Goal: Information Seeking & Learning: Learn about a topic

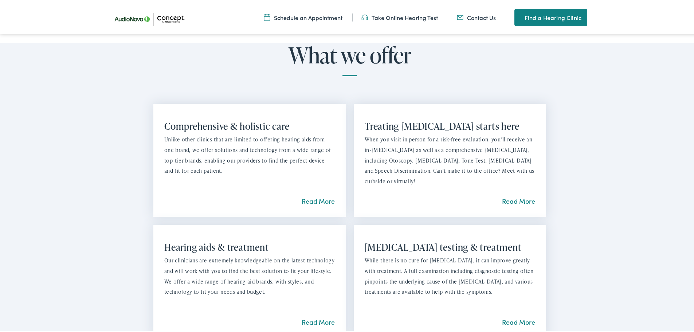
scroll to position [510, 0]
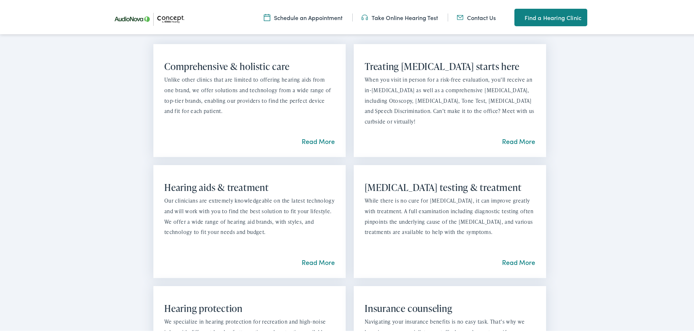
click at [314, 139] on link "Read More" at bounding box center [318, 139] width 33 height 9
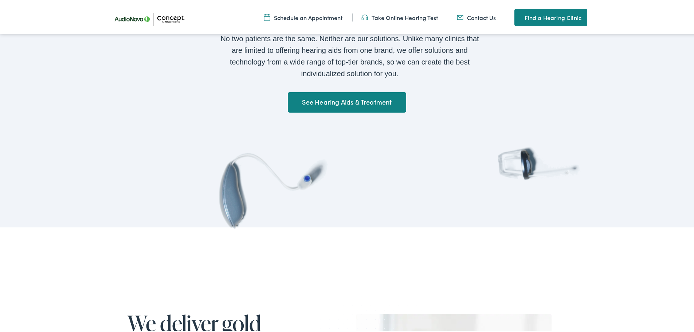
scroll to position [644, 0]
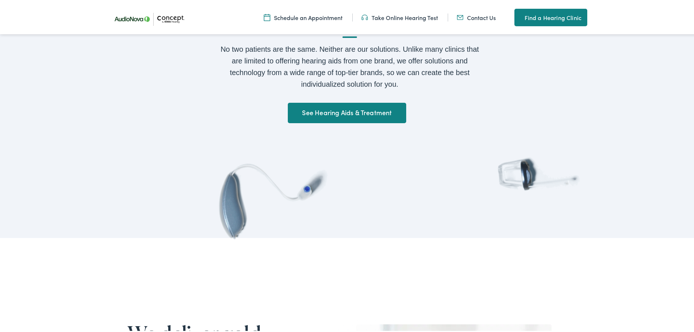
click at [361, 109] on link "See Hearing Aids & Treatment" at bounding box center [347, 111] width 118 height 20
click at [330, 112] on link "See Hearing Aids & Treatment" at bounding box center [347, 112] width 118 height 20
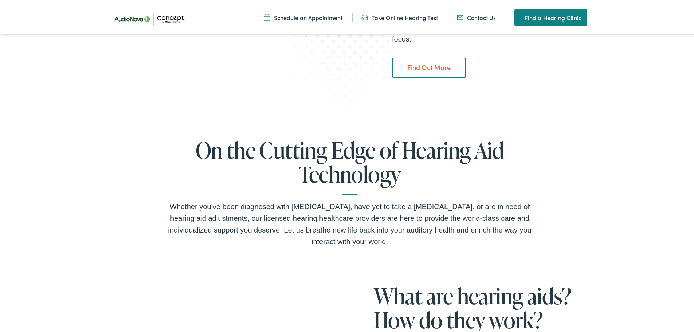
scroll to position [255, 0]
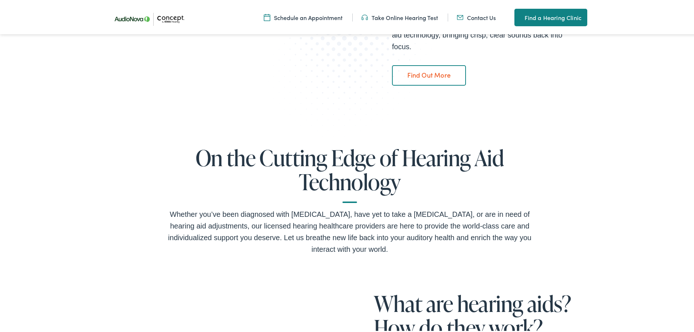
click at [398, 16] on link "Take Online Hearing Test" at bounding box center [399, 16] width 76 height 8
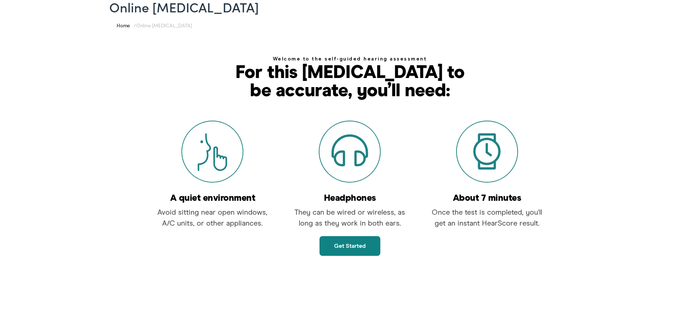
scroll to position [73, 0]
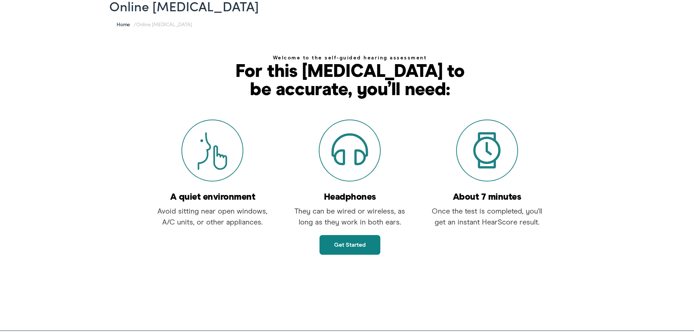
click at [358, 241] on link "Get started" at bounding box center [349, 243] width 61 height 20
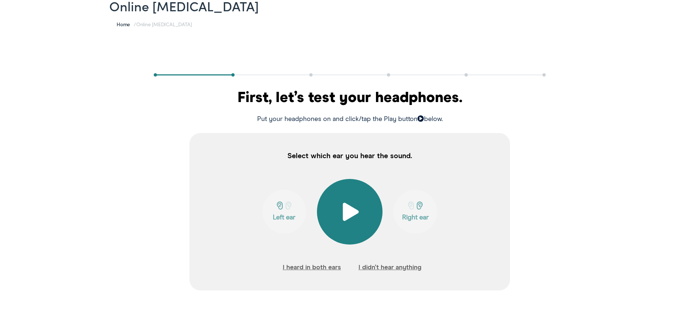
click at [347, 208] on span at bounding box center [350, 210] width 18 height 18
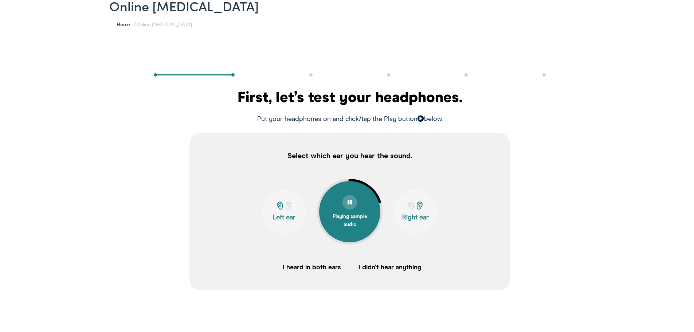
click at [315, 266] on button "I heard in both ears" at bounding box center [312, 265] width 58 height 11
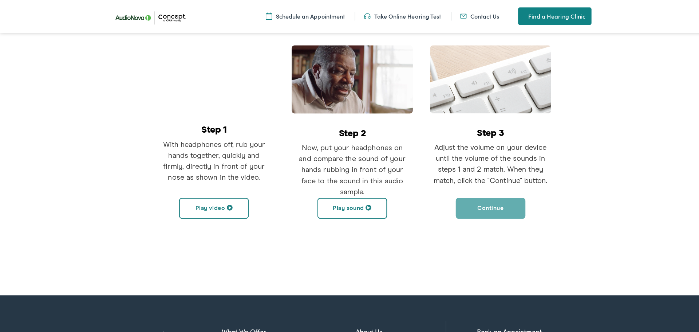
scroll to position [146, 0]
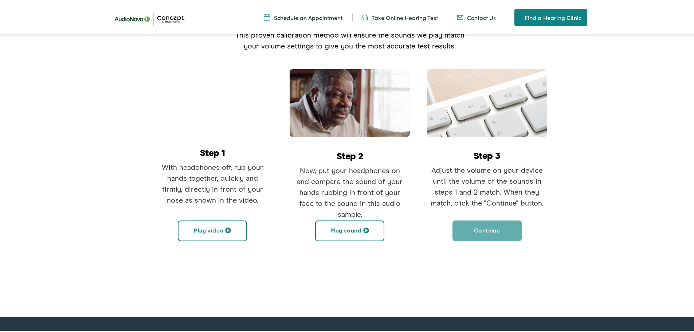
click at [205, 228] on button "Play video" at bounding box center [212, 229] width 69 height 21
click at [348, 231] on button "Play sound" at bounding box center [349, 229] width 69 height 21
click at [492, 228] on button "Continue" at bounding box center [486, 229] width 69 height 21
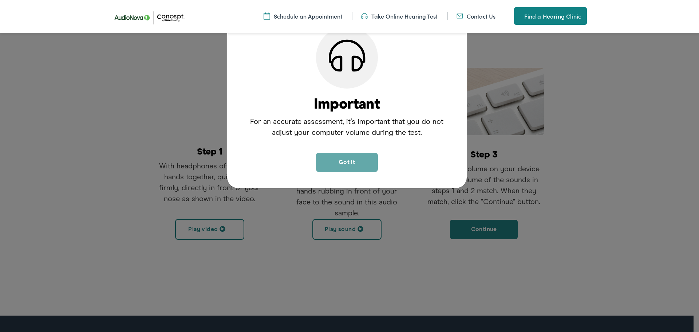
click at [346, 165] on button "Got it" at bounding box center [347, 162] width 62 height 19
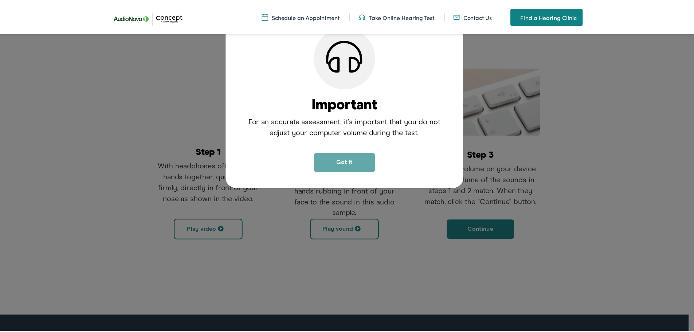
scroll to position [122, 0]
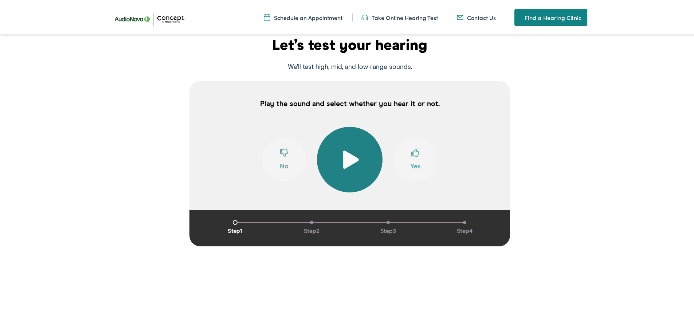
click at [353, 157] on span at bounding box center [350, 158] width 18 height 18
click at [414, 153] on span at bounding box center [415, 154] width 8 height 14
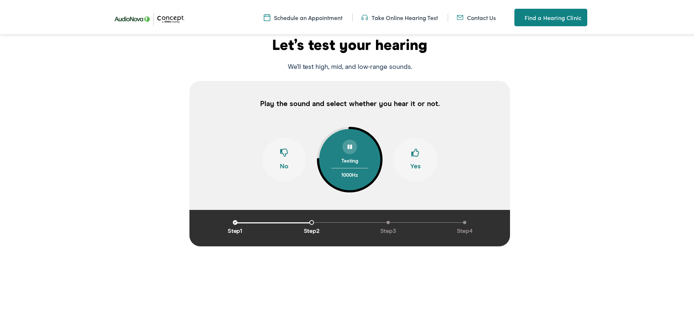
click at [414, 153] on span at bounding box center [415, 154] width 8 height 14
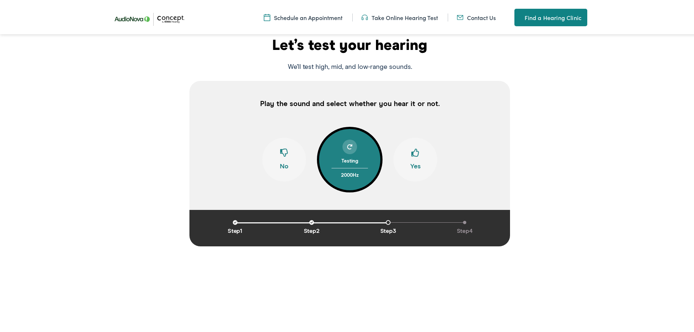
click at [414, 153] on span at bounding box center [415, 154] width 8 height 14
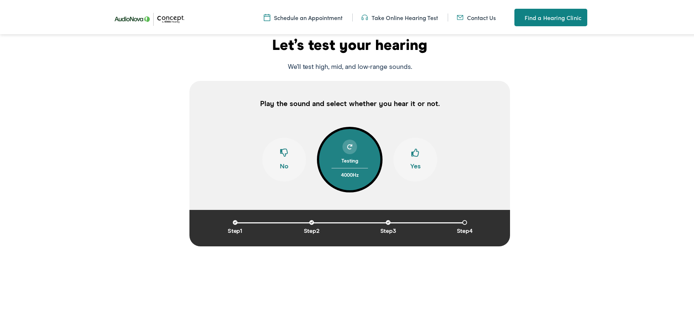
click at [280, 154] on span at bounding box center [284, 154] width 8 height 14
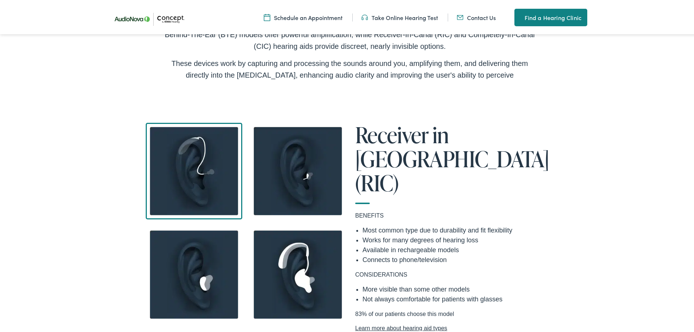
scroll to position [947, 0]
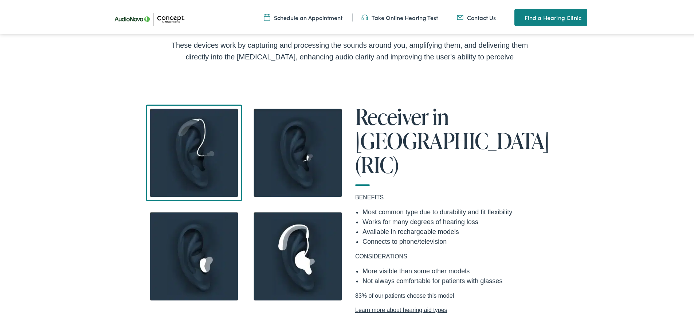
click at [189, 132] on img at bounding box center [194, 151] width 97 height 97
click at [294, 141] on img at bounding box center [297, 151] width 97 height 97
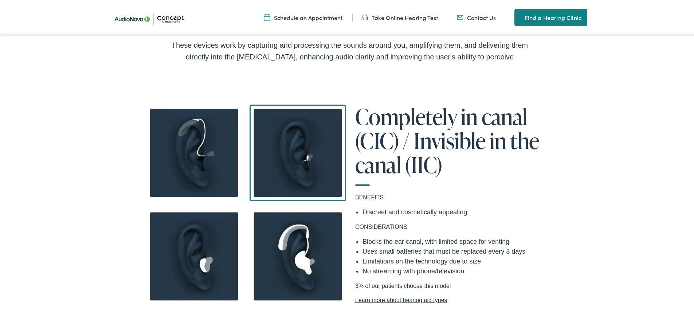
click at [206, 140] on img at bounding box center [194, 151] width 97 height 97
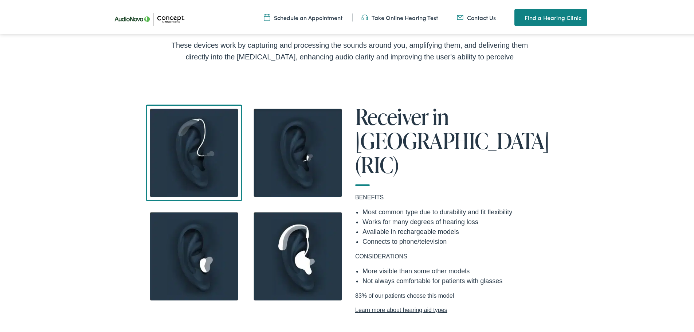
click at [292, 148] on img at bounding box center [297, 151] width 97 height 97
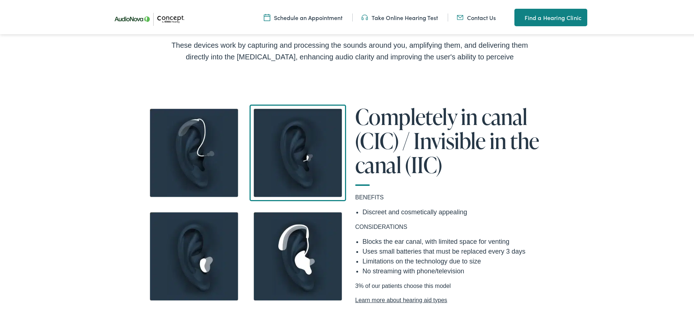
click at [207, 245] on img at bounding box center [194, 255] width 97 height 97
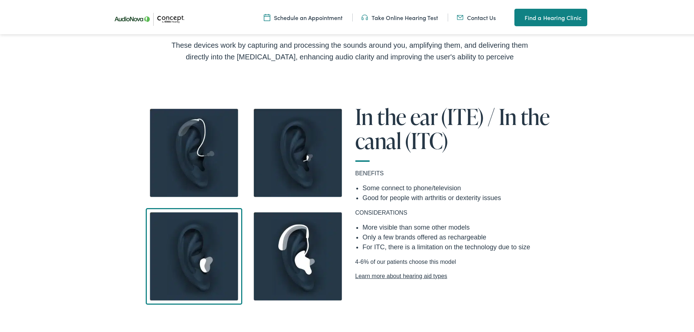
click at [192, 133] on img at bounding box center [194, 151] width 97 height 97
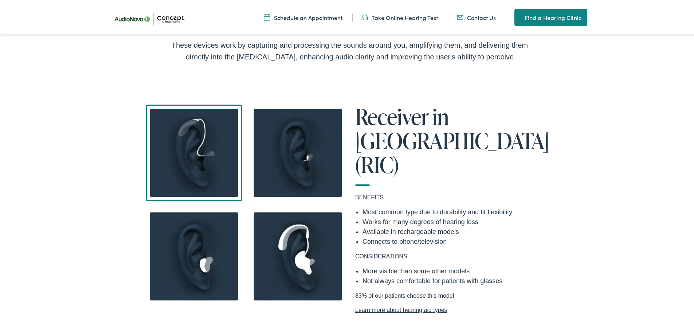
click at [288, 231] on img at bounding box center [297, 255] width 97 height 97
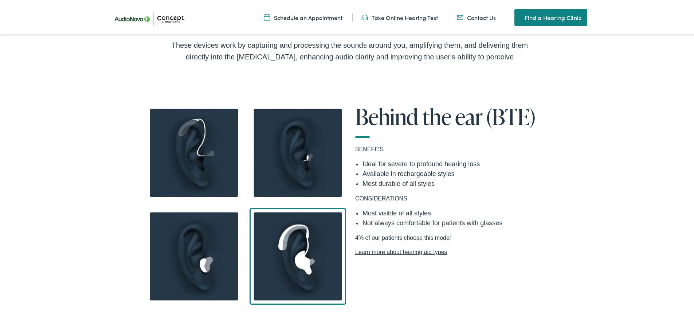
click at [194, 133] on img at bounding box center [194, 151] width 97 height 97
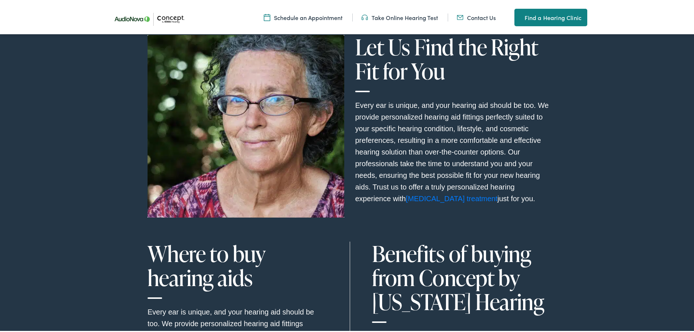
scroll to position [2659, 0]
